Goal: Information Seeking & Learning: Learn about a topic

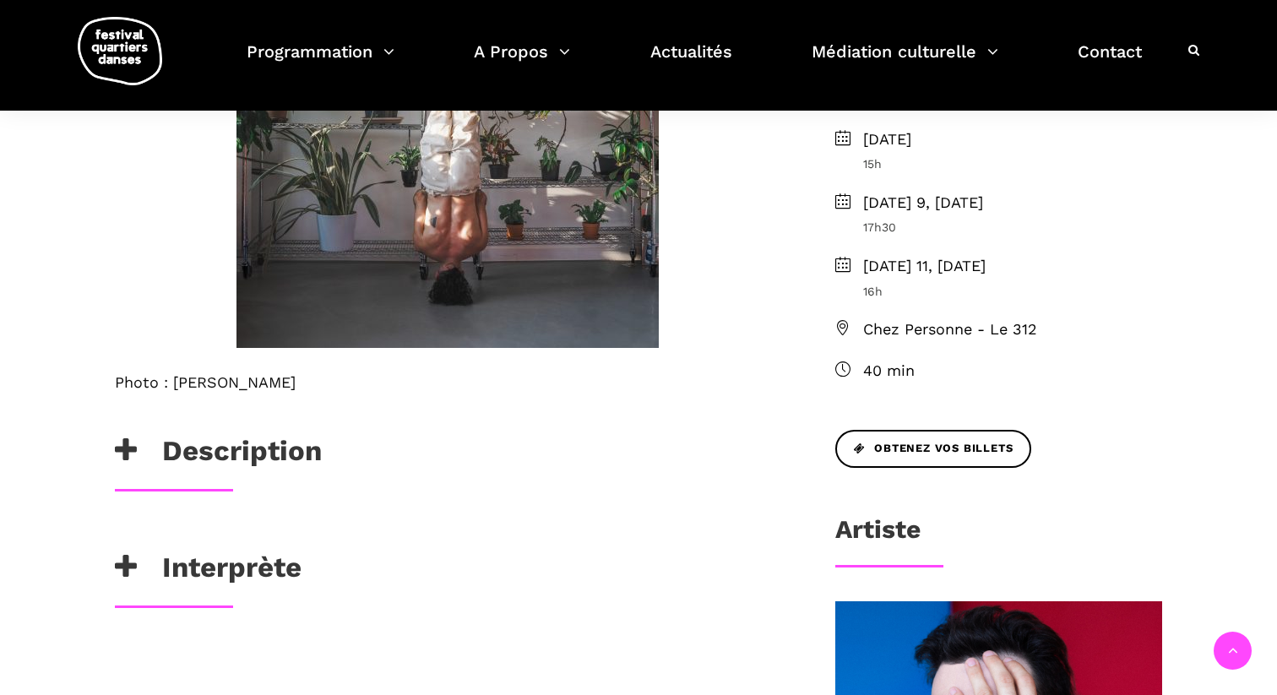
scroll to position [536, 0]
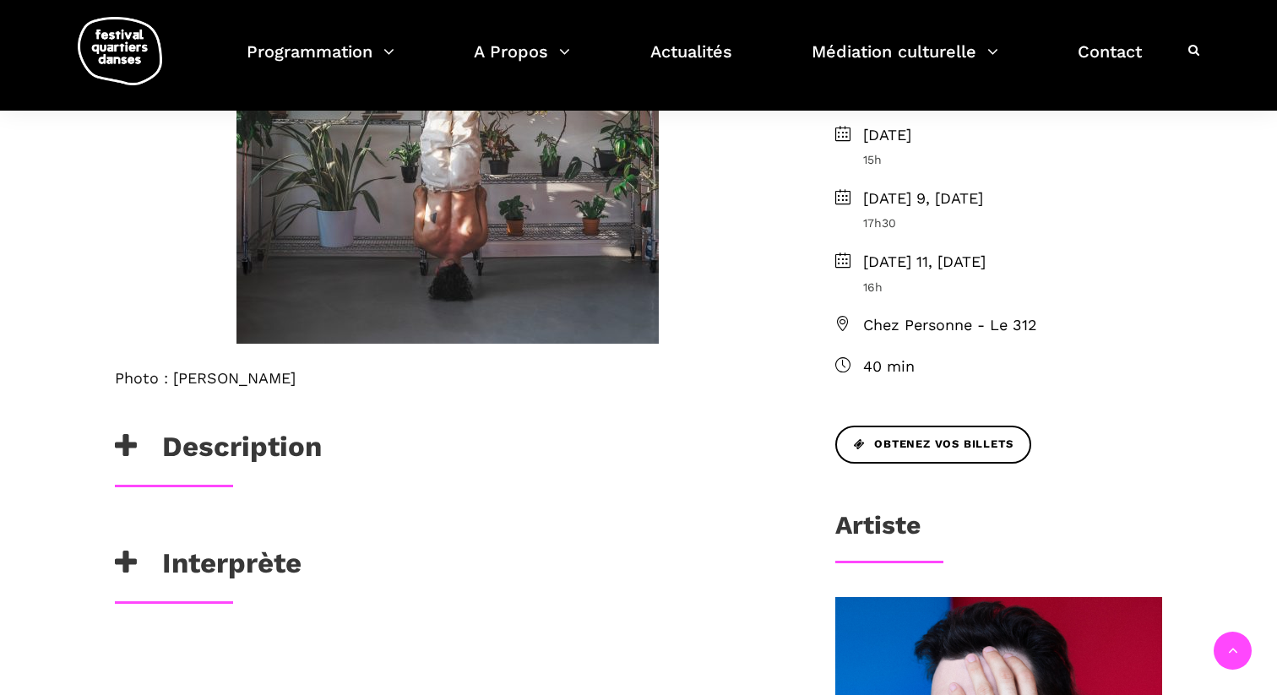
click at [289, 449] on h3 "Description" at bounding box center [218, 451] width 207 height 42
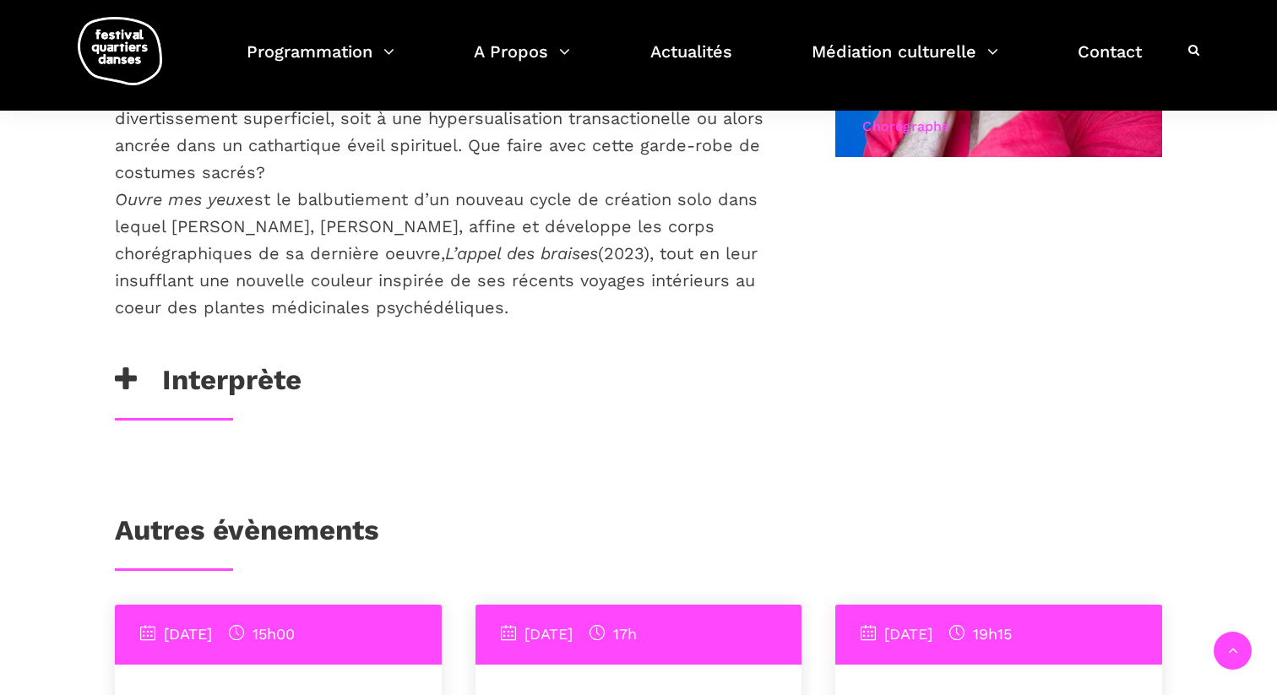
click at [250, 371] on h3 "Interprète" at bounding box center [208, 384] width 187 height 42
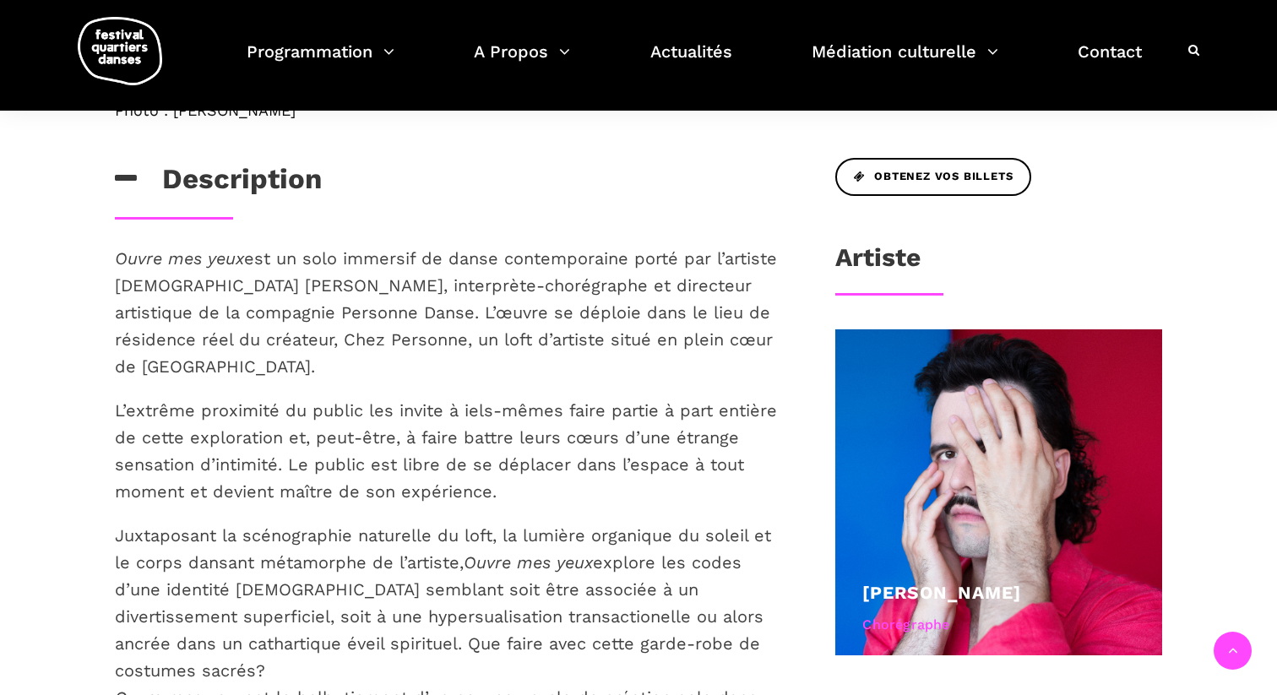
scroll to position [700, 0]
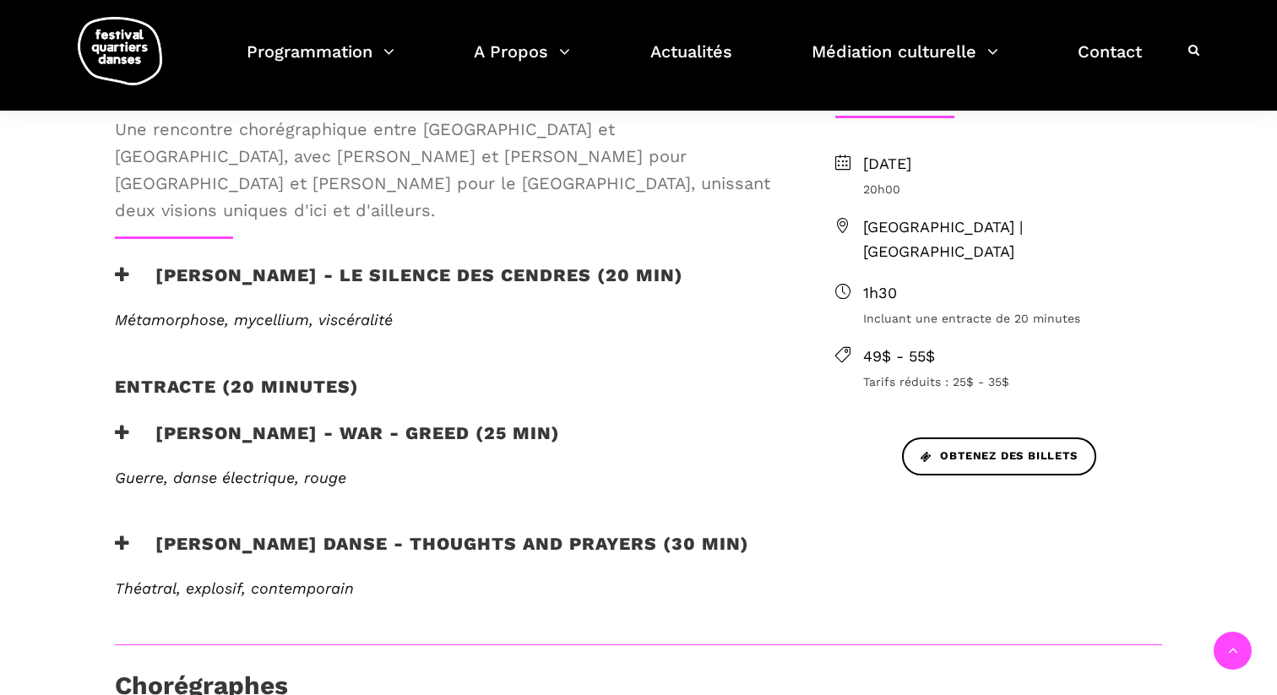
scroll to position [552, 0]
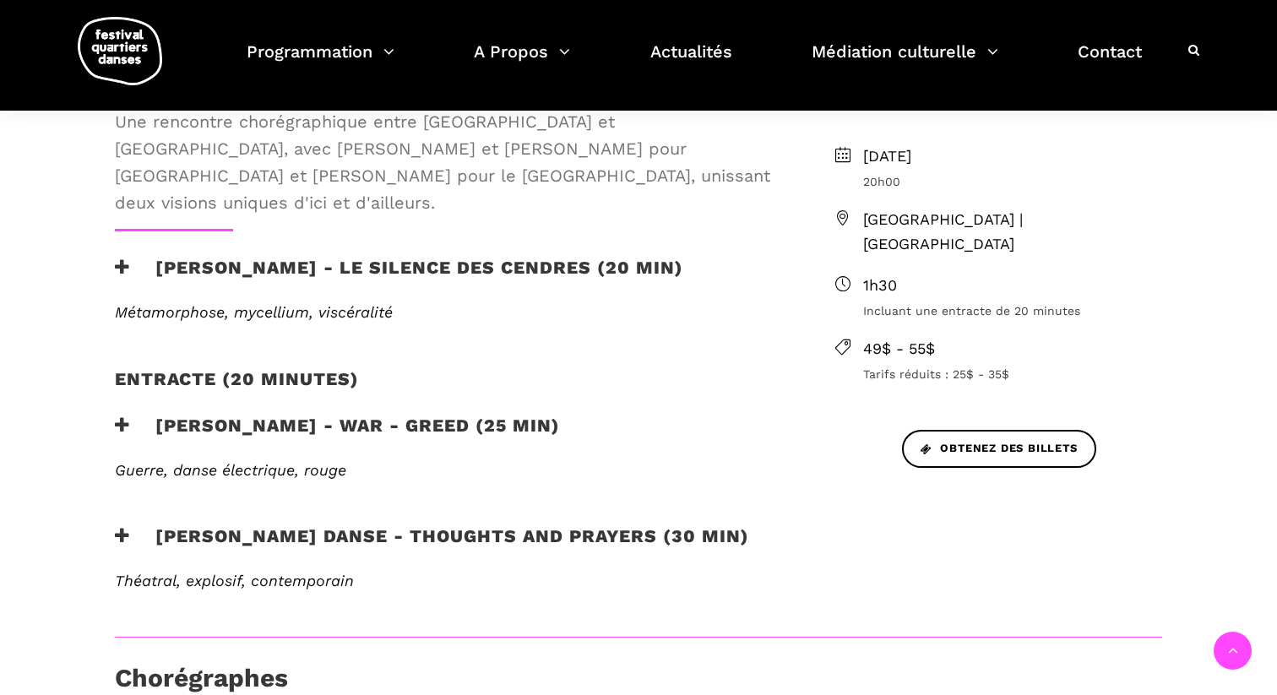
click at [364, 257] on h3 "[PERSON_NAME] - Le silence des cendres (20 min)" at bounding box center [399, 278] width 568 height 42
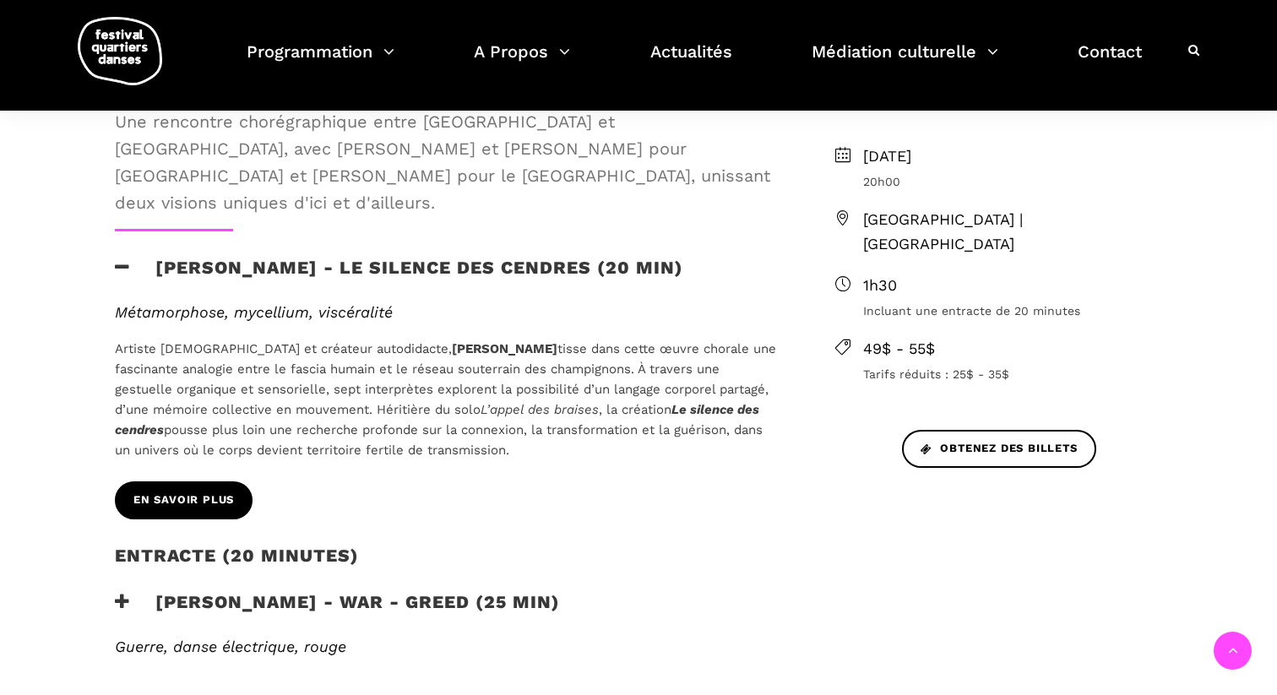
click at [211, 492] on span "En savoir plus" at bounding box center [183, 501] width 101 height 18
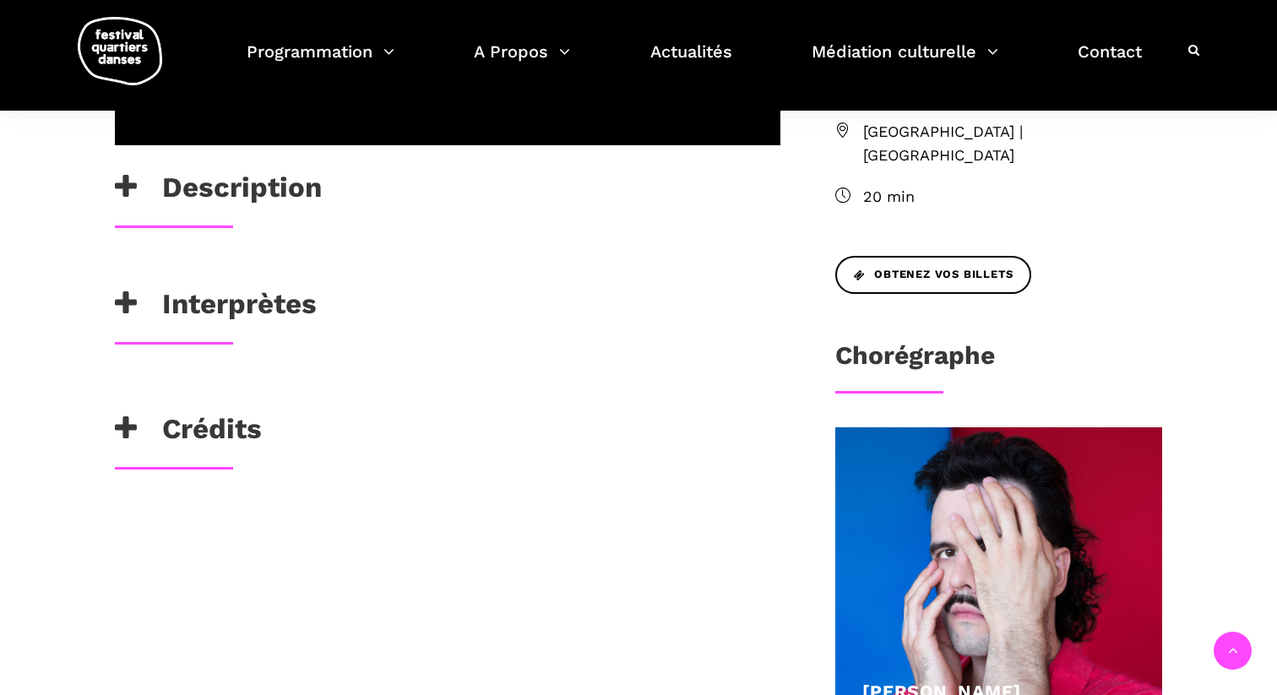
scroll to position [611, 0]
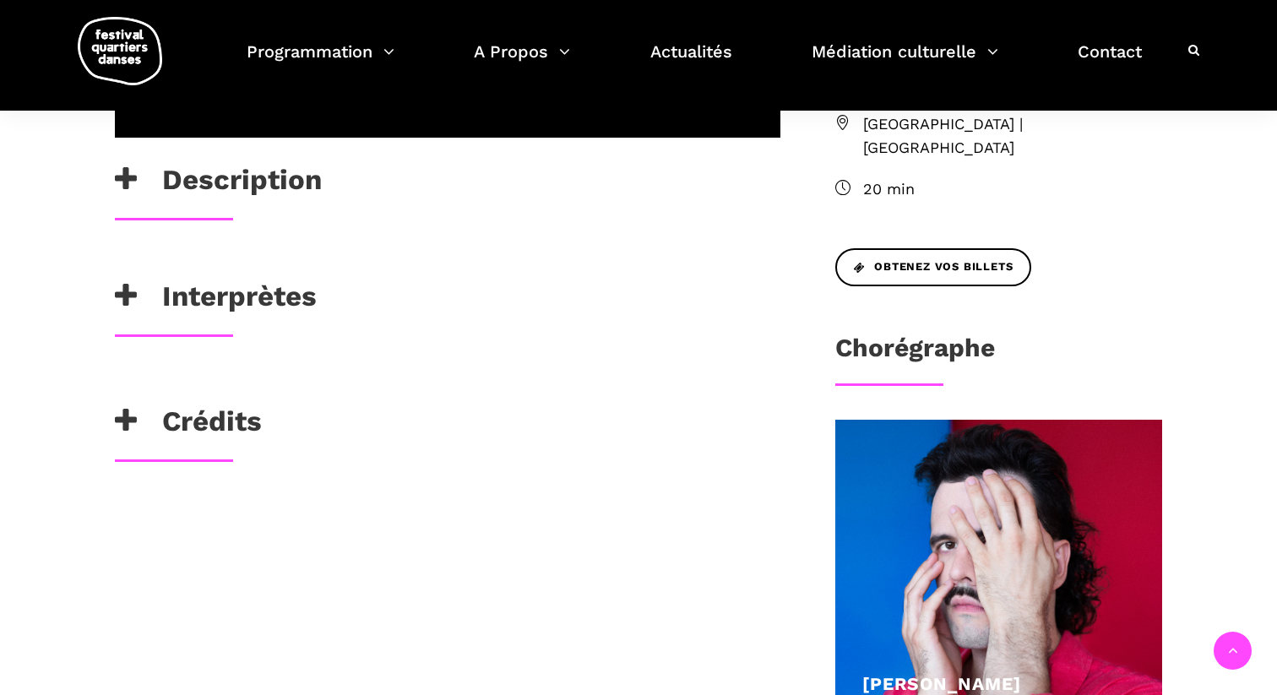
click at [280, 280] on div "Artiste queer et créateur autodidacte, Charles-Alexis Desgagnés tisse dans cett…" at bounding box center [447, 263] width 699 height 34
click at [280, 322] on h3 "Interprètes" at bounding box center [216, 301] width 202 height 42
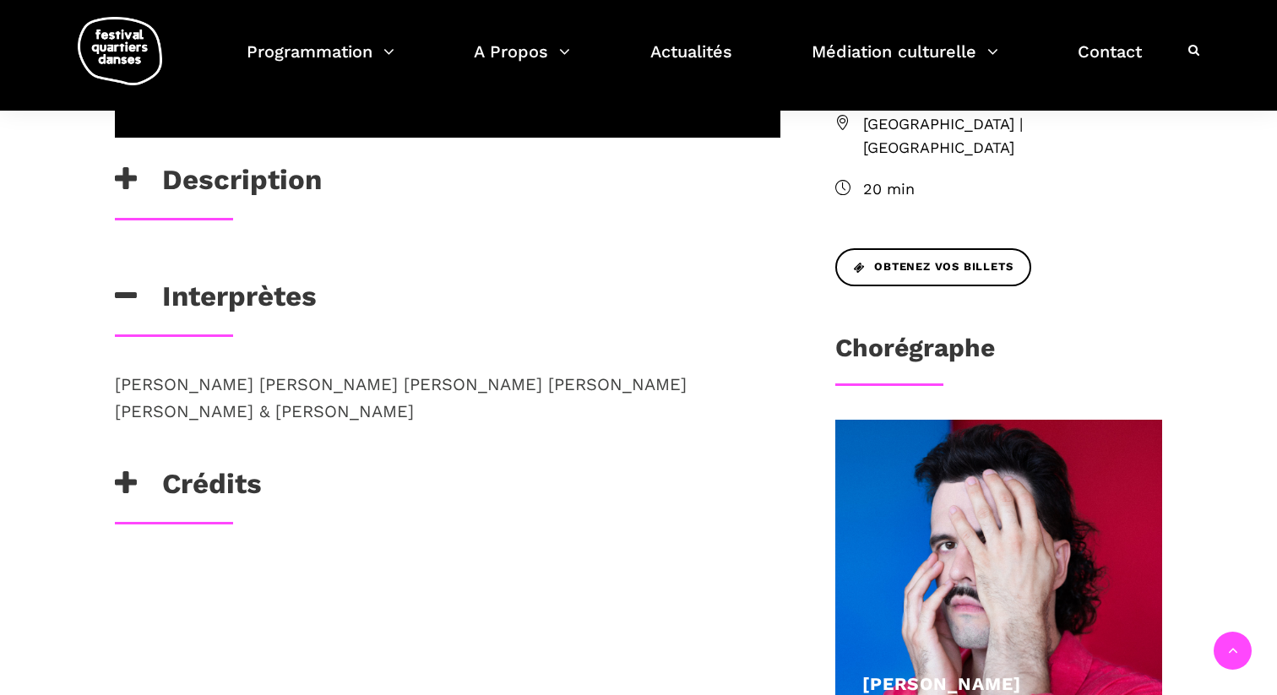
click at [261, 205] on h3 "Description" at bounding box center [218, 184] width 207 height 42
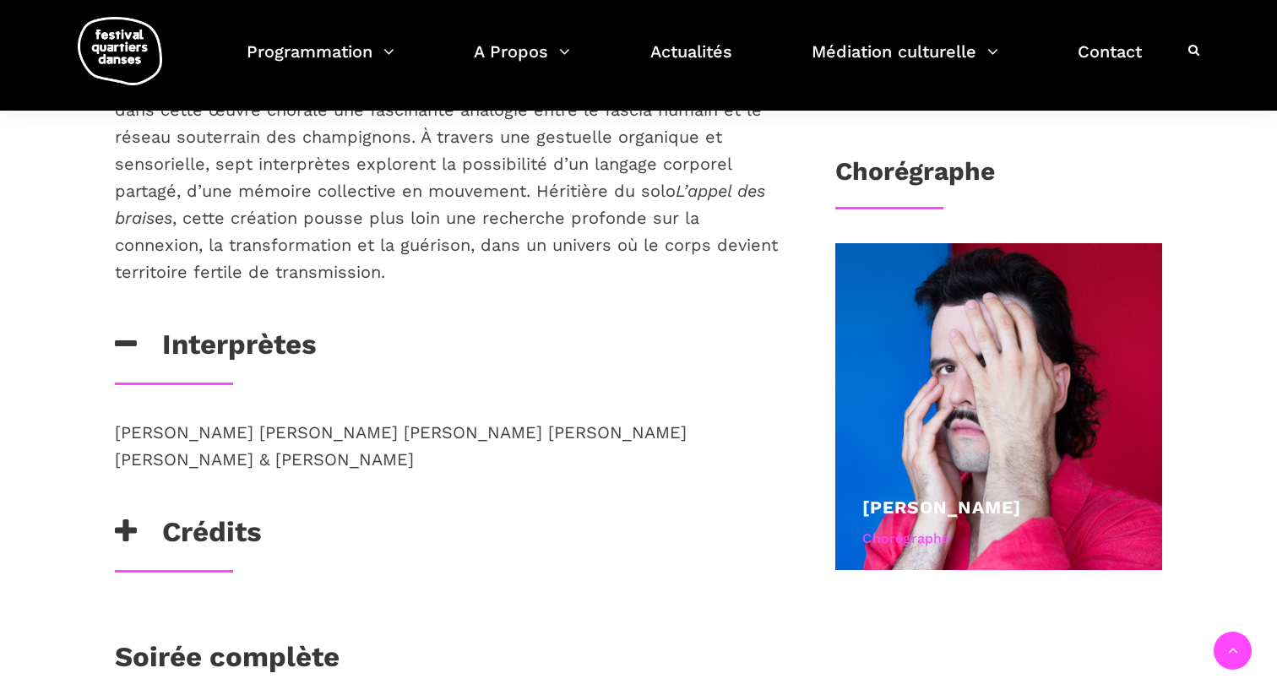
scroll to position [850, 0]
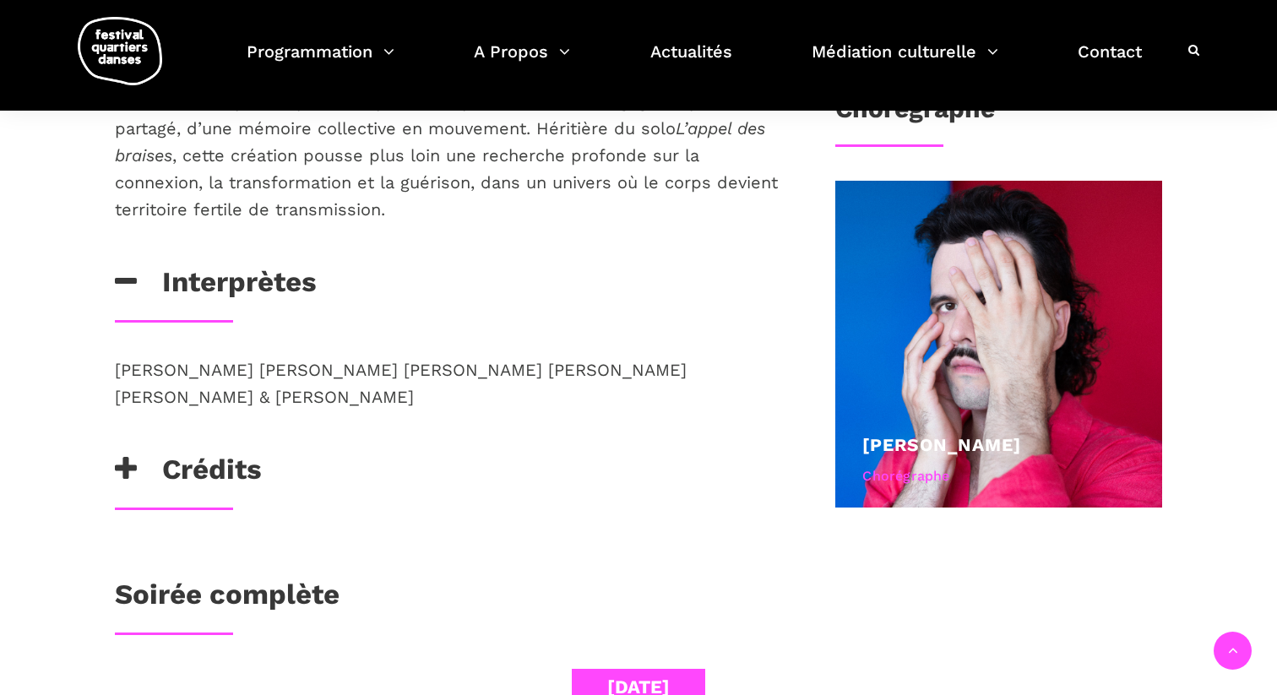
click at [256, 495] on h3 "Crédits" at bounding box center [188, 474] width 147 height 42
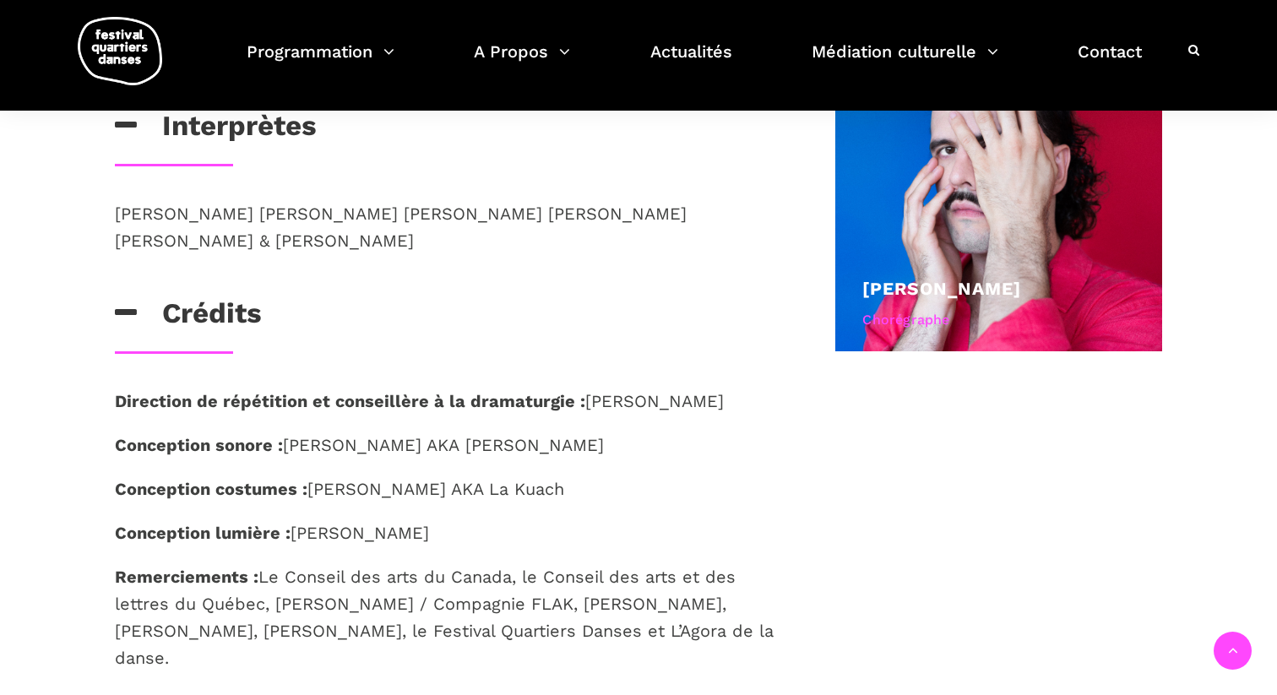
scroll to position [996, 0]
